Goal: Task Accomplishment & Management: Complete application form

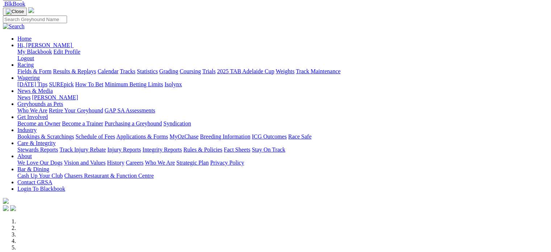
scroll to position [181, 0]
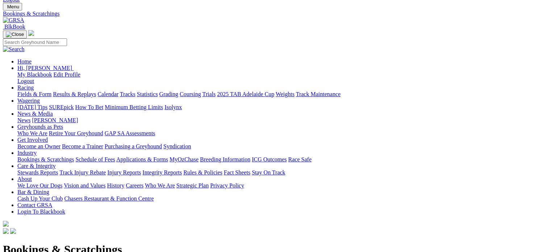
scroll to position [73, 0]
